Goal: Navigation & Orientation: Find specific page/section

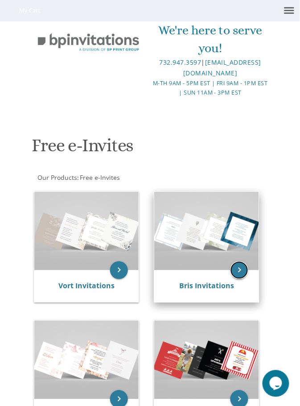
click at [238, 271] on icon "keyboard_arrow_right" at bounding box center [240, 271] width 18 height 18
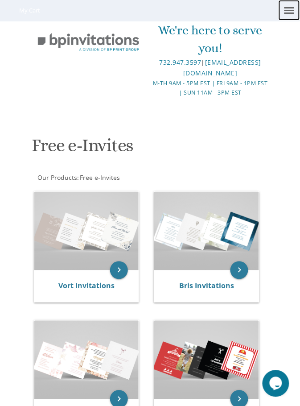
click at [289, 13] on span at bounding box center [290, 13] width 10 height 1
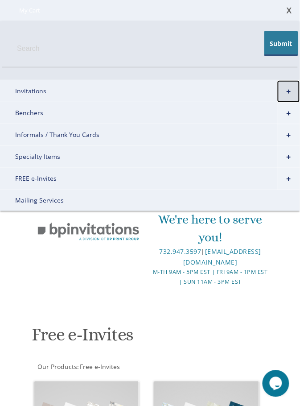
click at [290, 92] on link "+" at bounding box center [289, 91] width 23 height 22
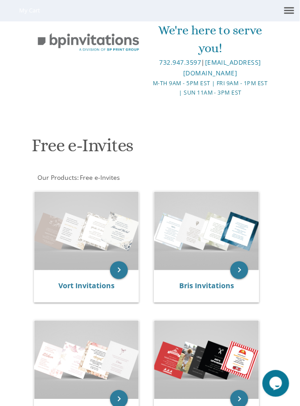
scroll to position [3, 0]
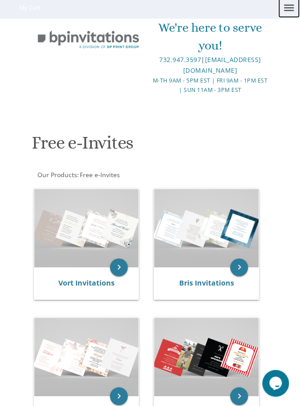
click at [287, 7] on span at bounding box center [290, 7] width 10 height 1
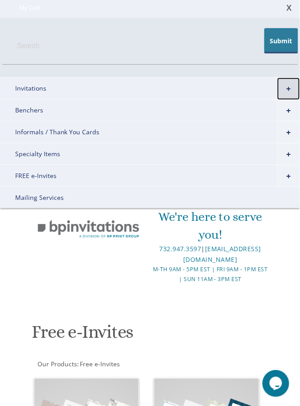
click at [289, 87] on link "+" at bounding box center [289, 89] width 23 height 22
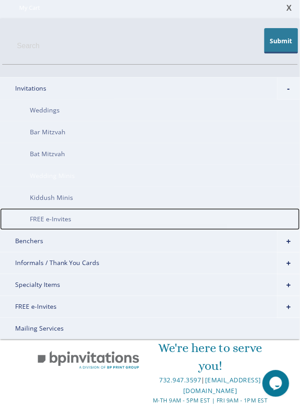
click at [68, 218] on link "FREE e-Invites" at bounding box center [150, 220] width 300 height 22
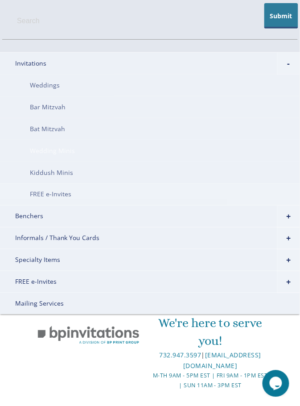
scroll to position [0, 0]
